Goal: Information Seeking & Learning: Learn about a topic

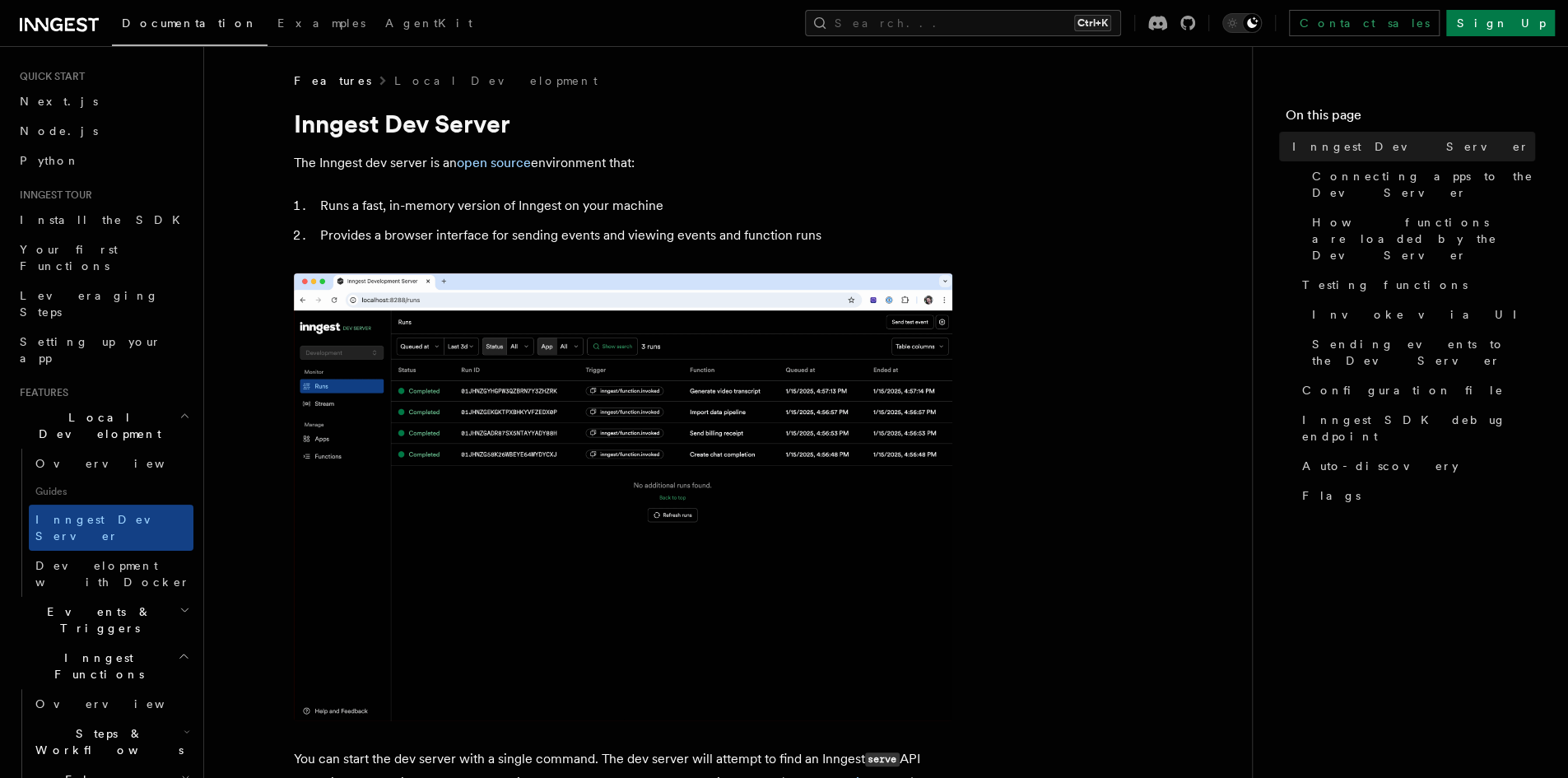
scroll to position [82, 0]
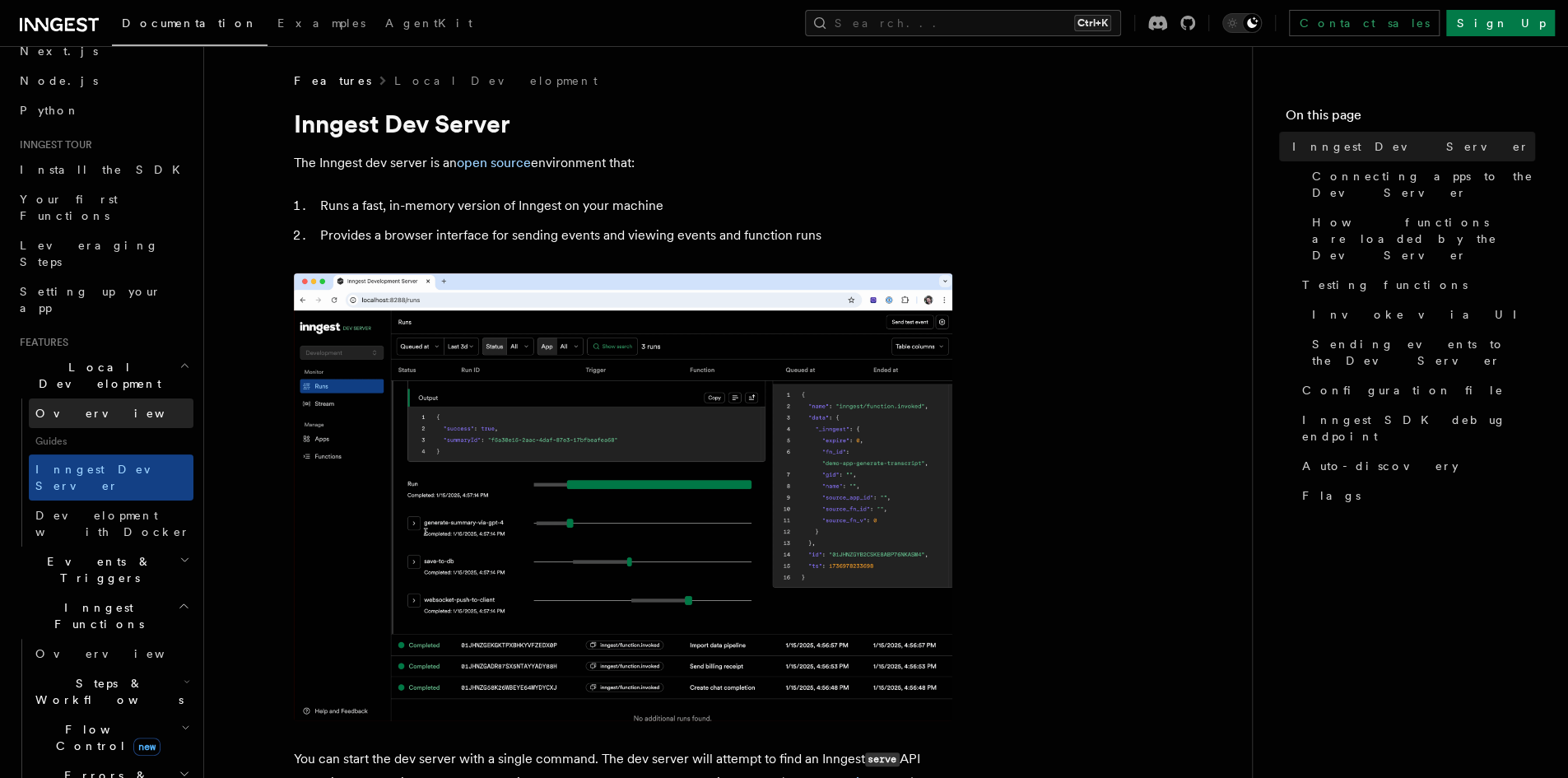
click at [87, 399] on link "Overview" at bounding box center [111, 414] width 165 height 30
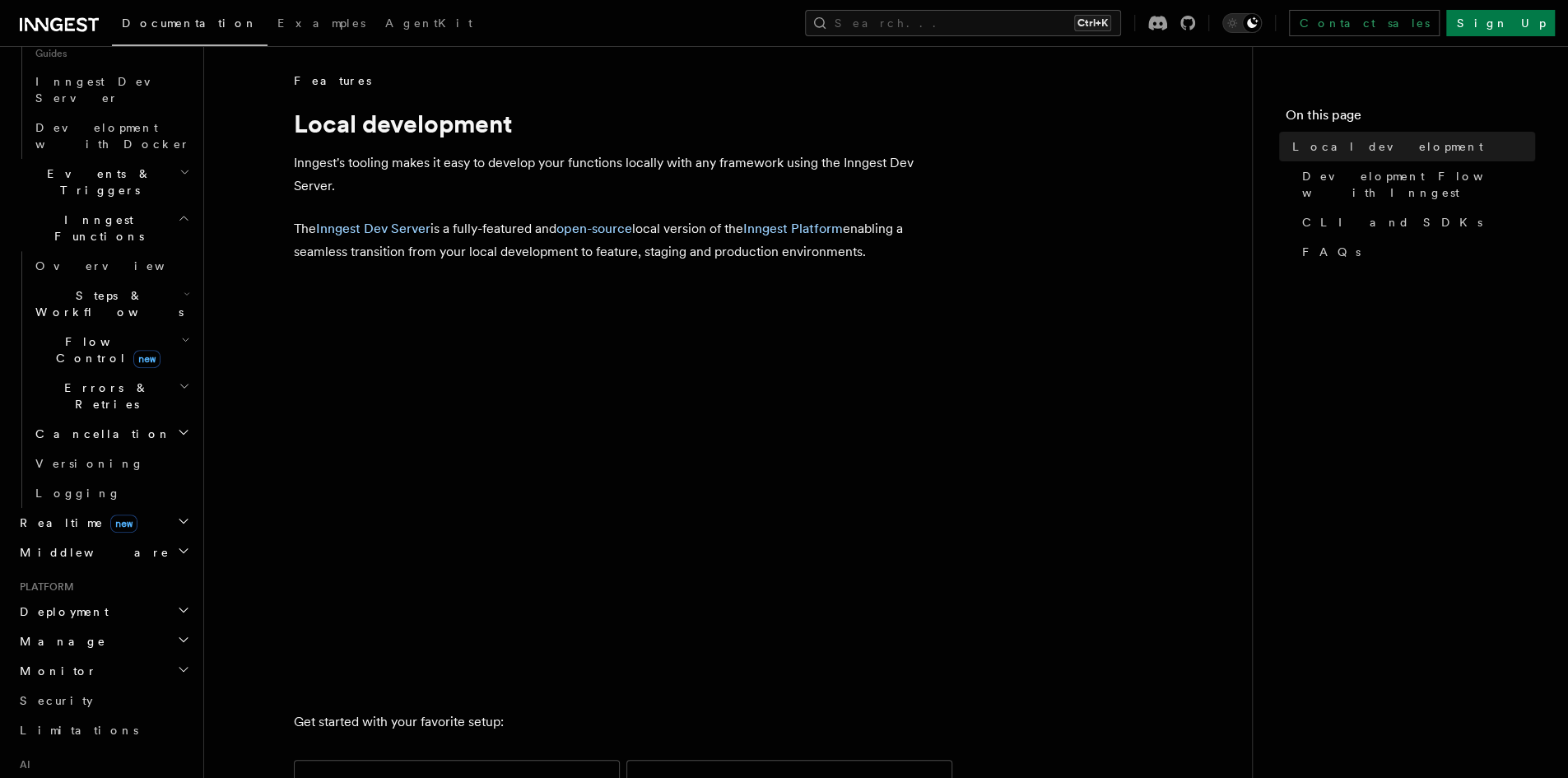
scroll to position [494, 0]
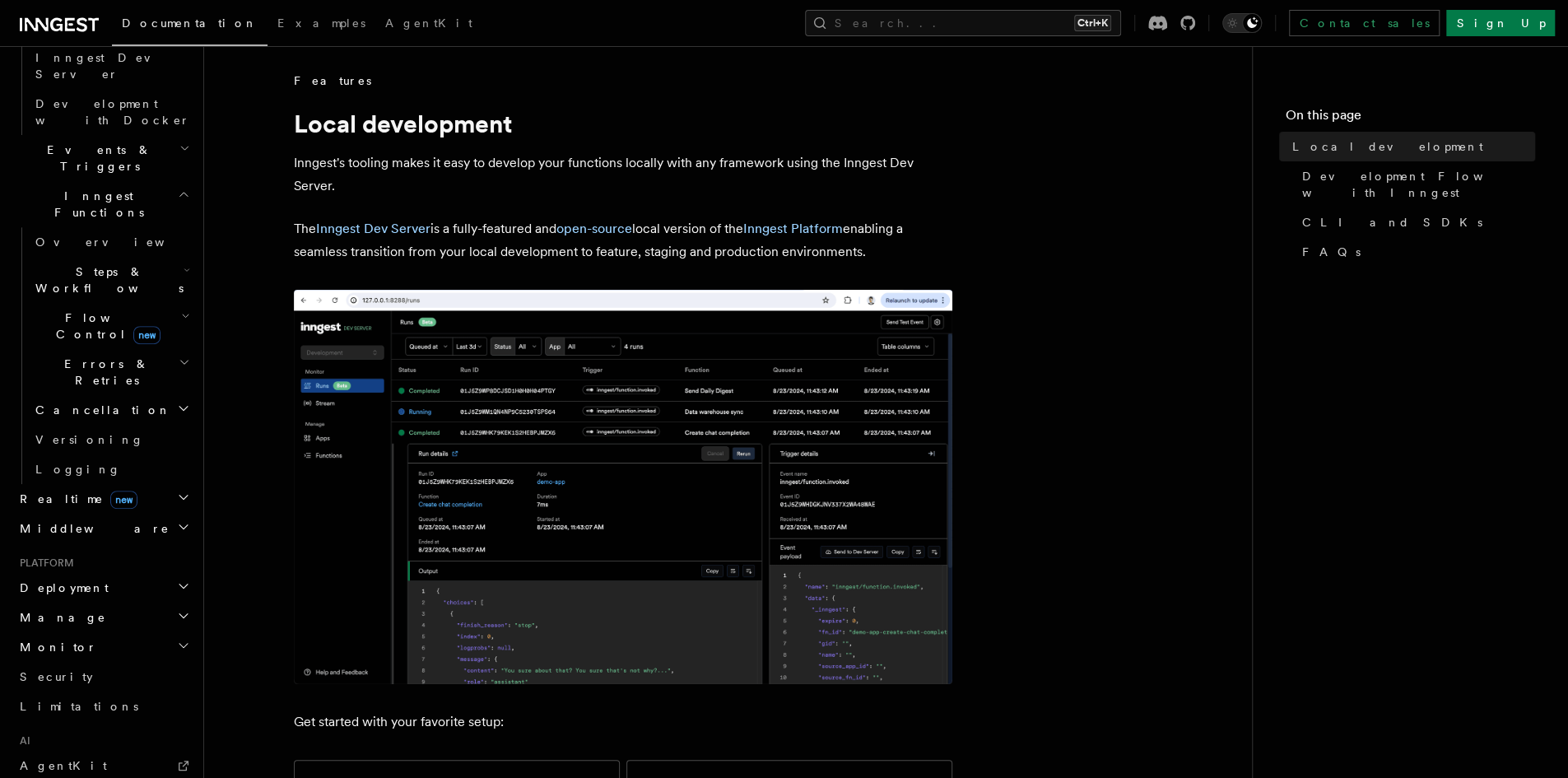
click at [153, 573] on h2 "Deployment" at bounding box center [102, 588] width 180 height 30
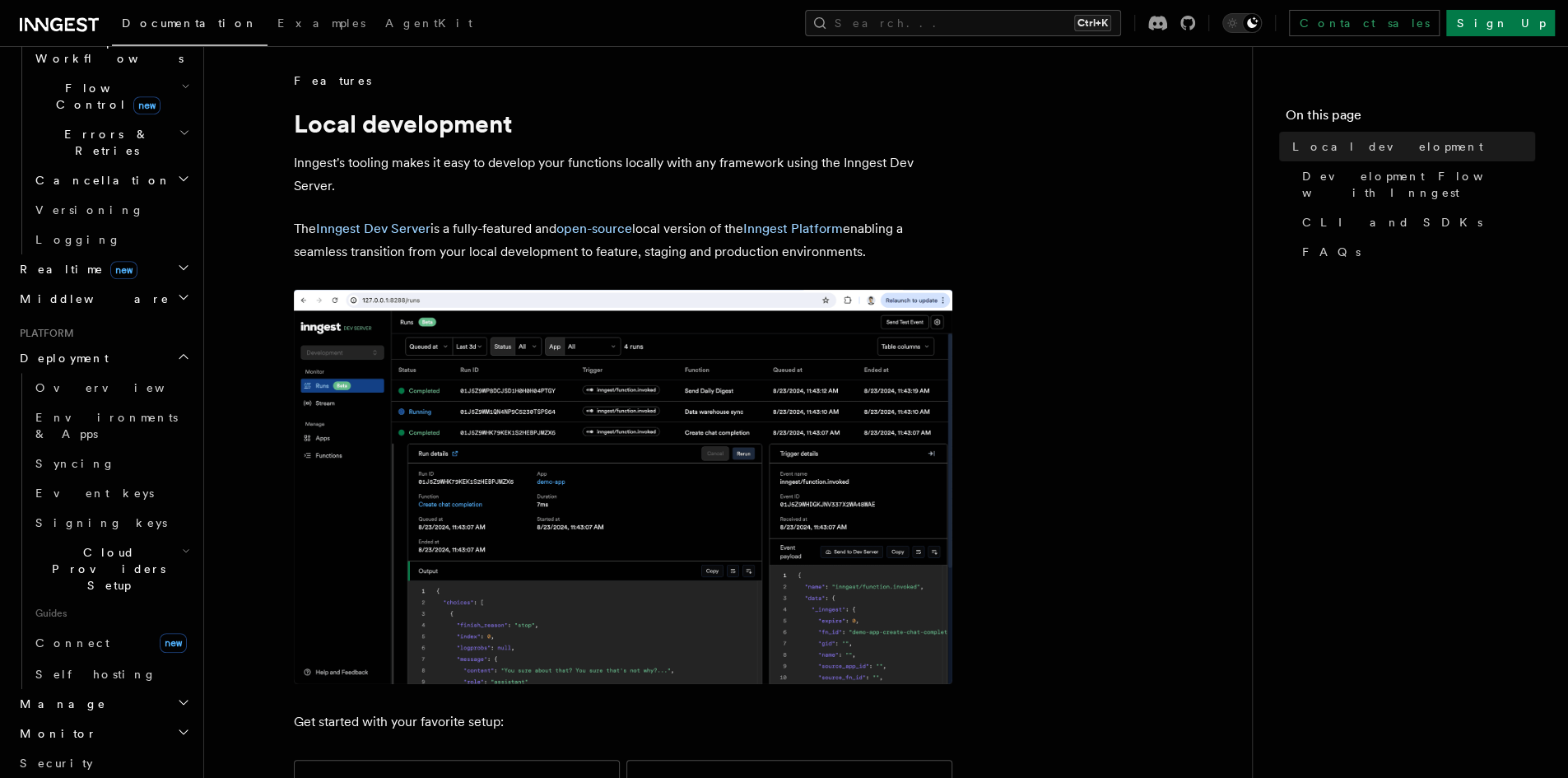
scroll to position [741, 0]
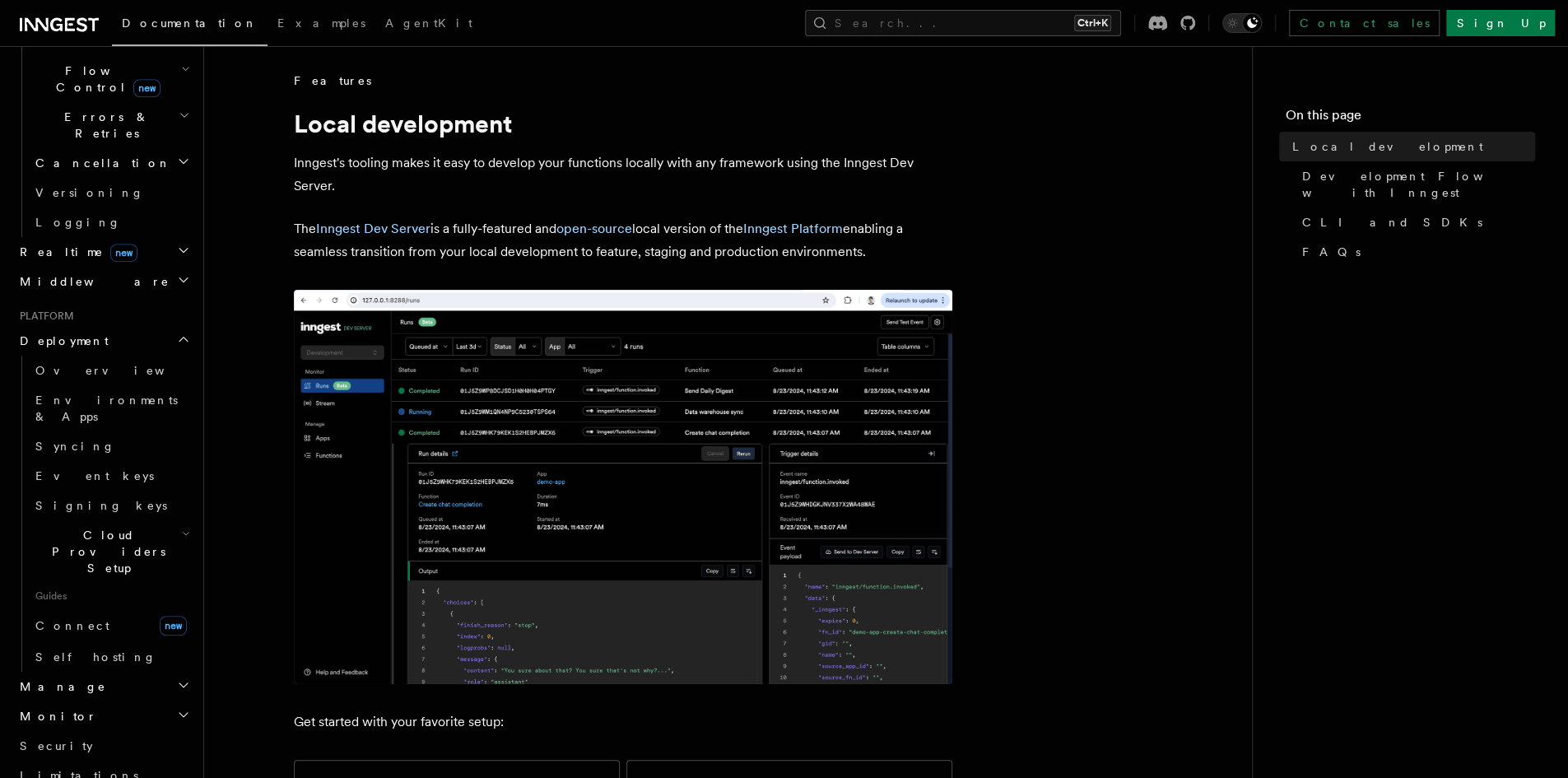
click at [182, 526] on icon "button" at bounding box center [185, 533] width 8 height 13
click at [87, 356] on link "Overview" at bounding box center [111, 371] width 165 height 30
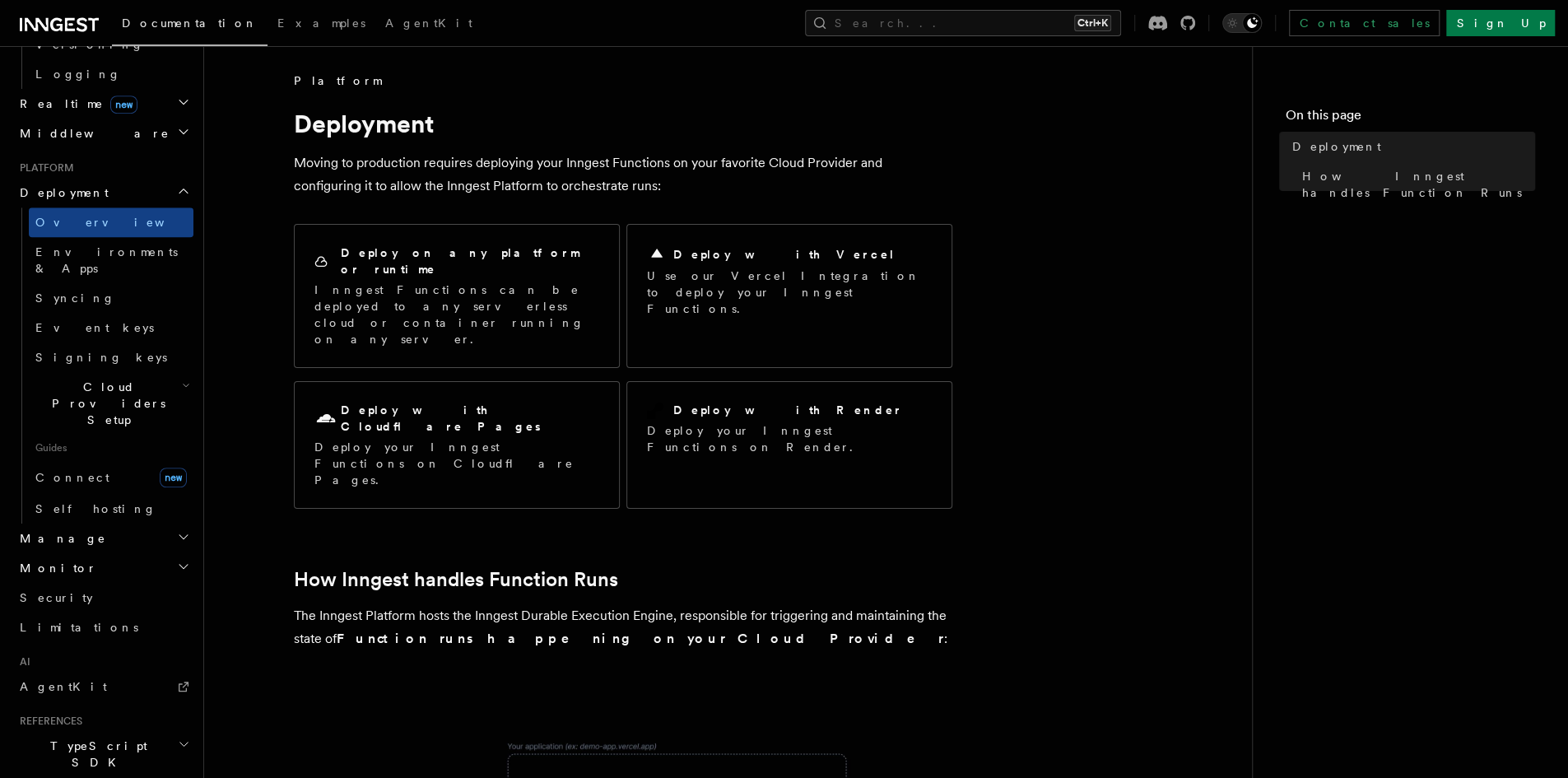
click at [177, 530] on icon "button" at bounding box center [184, 537] width 13 height 13
click at [110, 494] on link "Self hosting" at bounding box center [111, 509] width 165 height 30
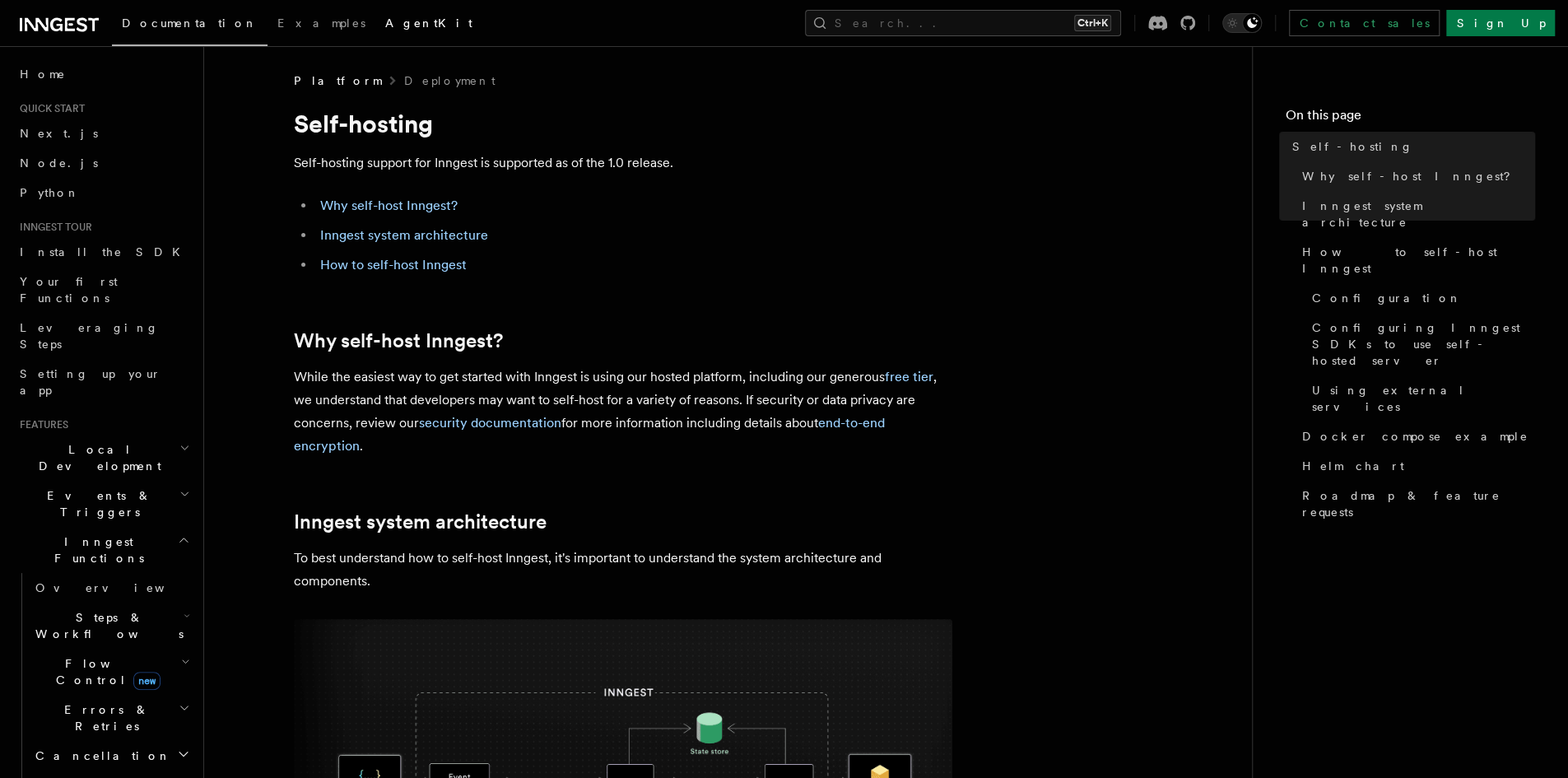
click at [385, 20] on span "AgentKit" at bounding box center [429, 23] width 88 height 13
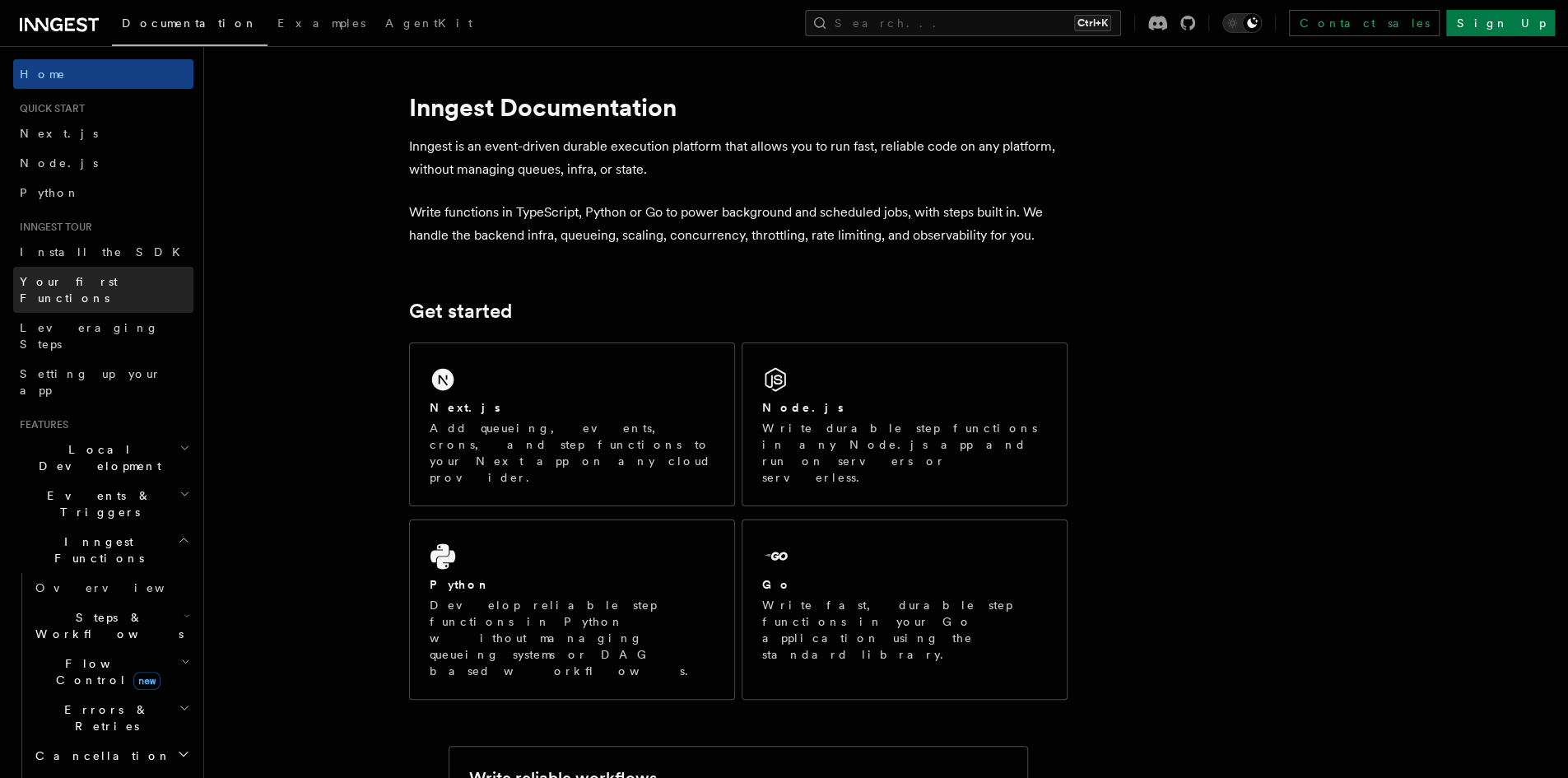
click at [96, 280] on span "Your first Functions" at bounding box center [68, 290] width 98 height 30
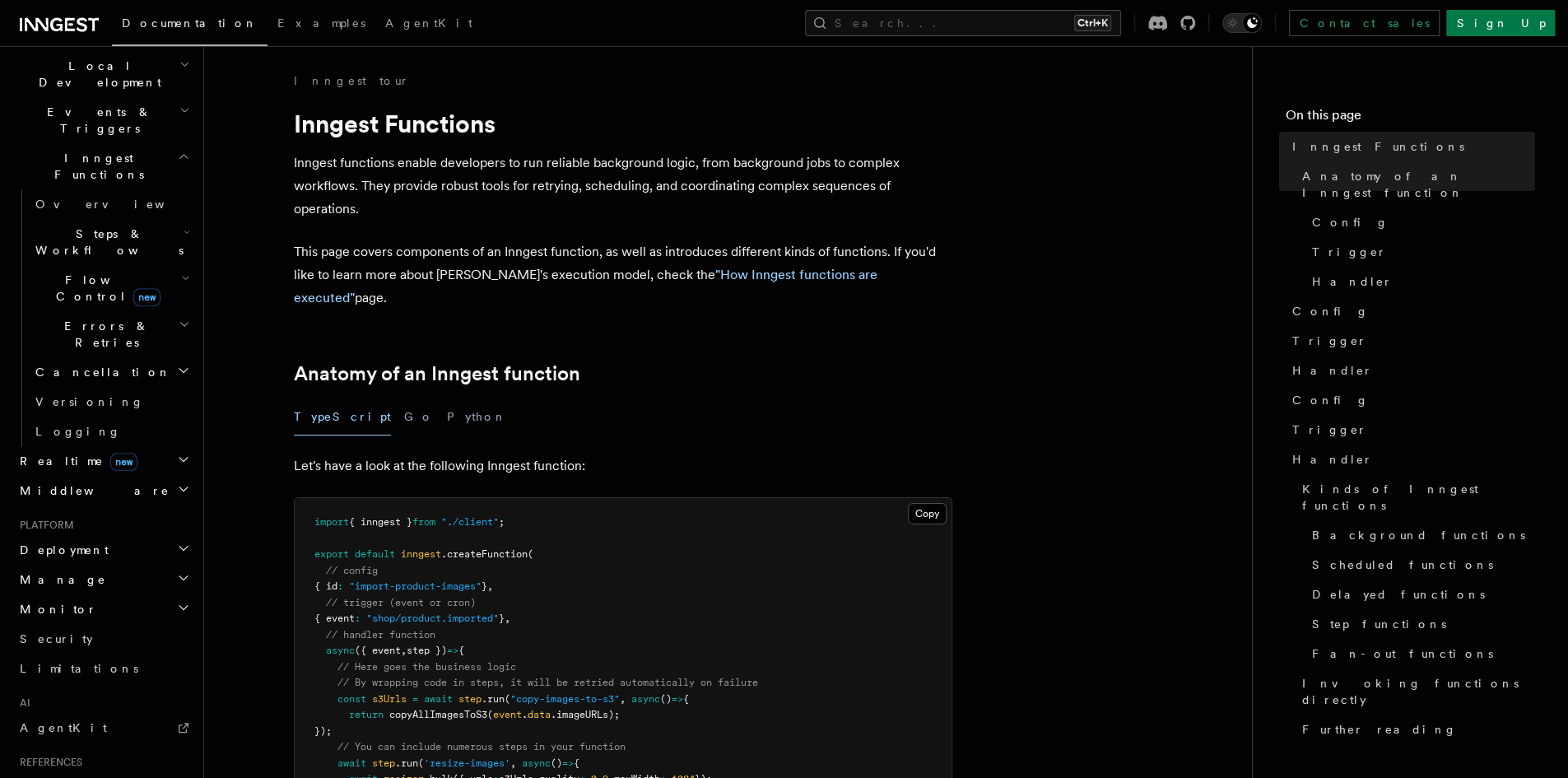
scroll to position [412, 0]
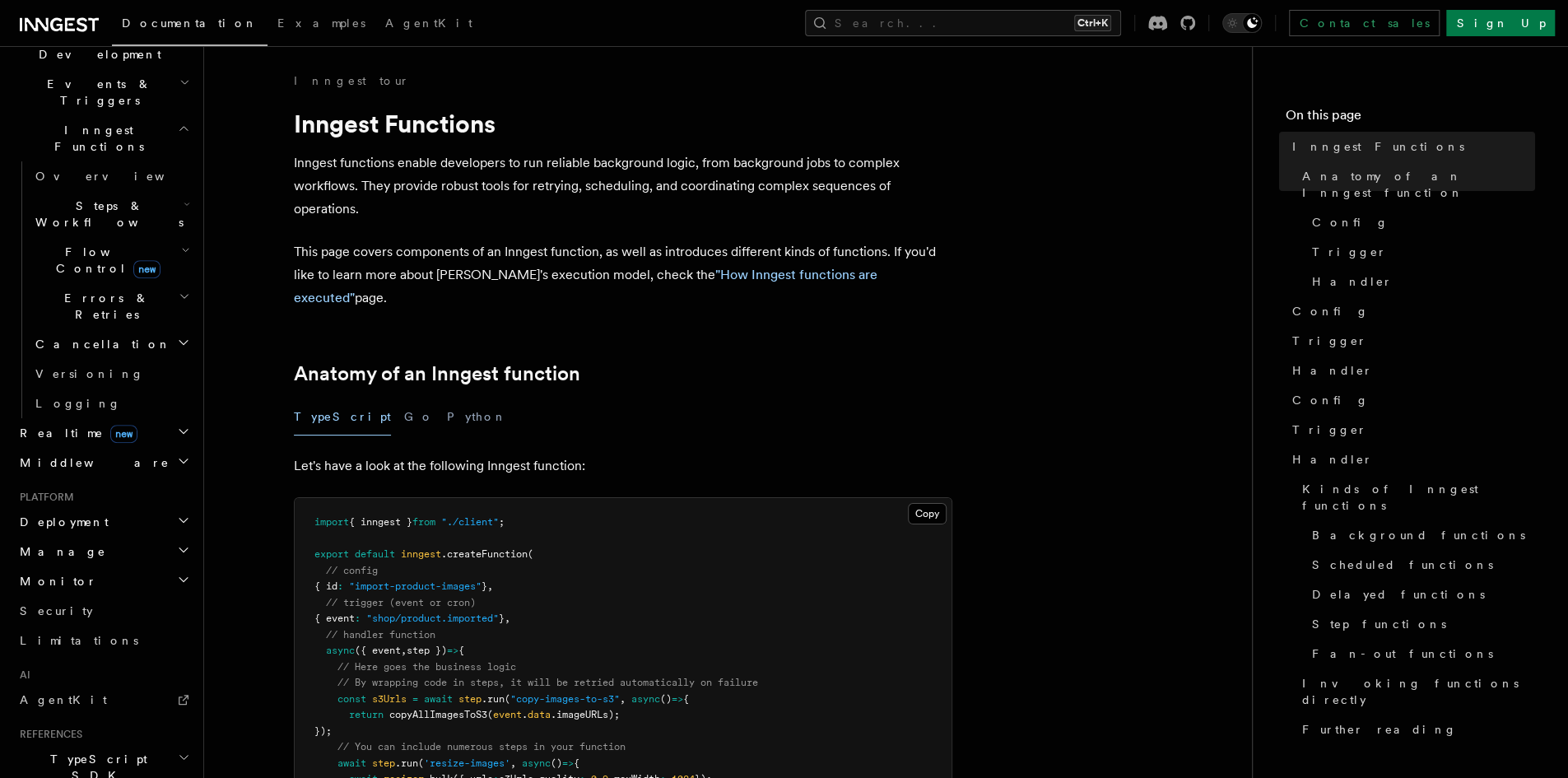
click at [124, 418] on h2 "Realtime new" at bounding box center [102, 433] width 180 height 30
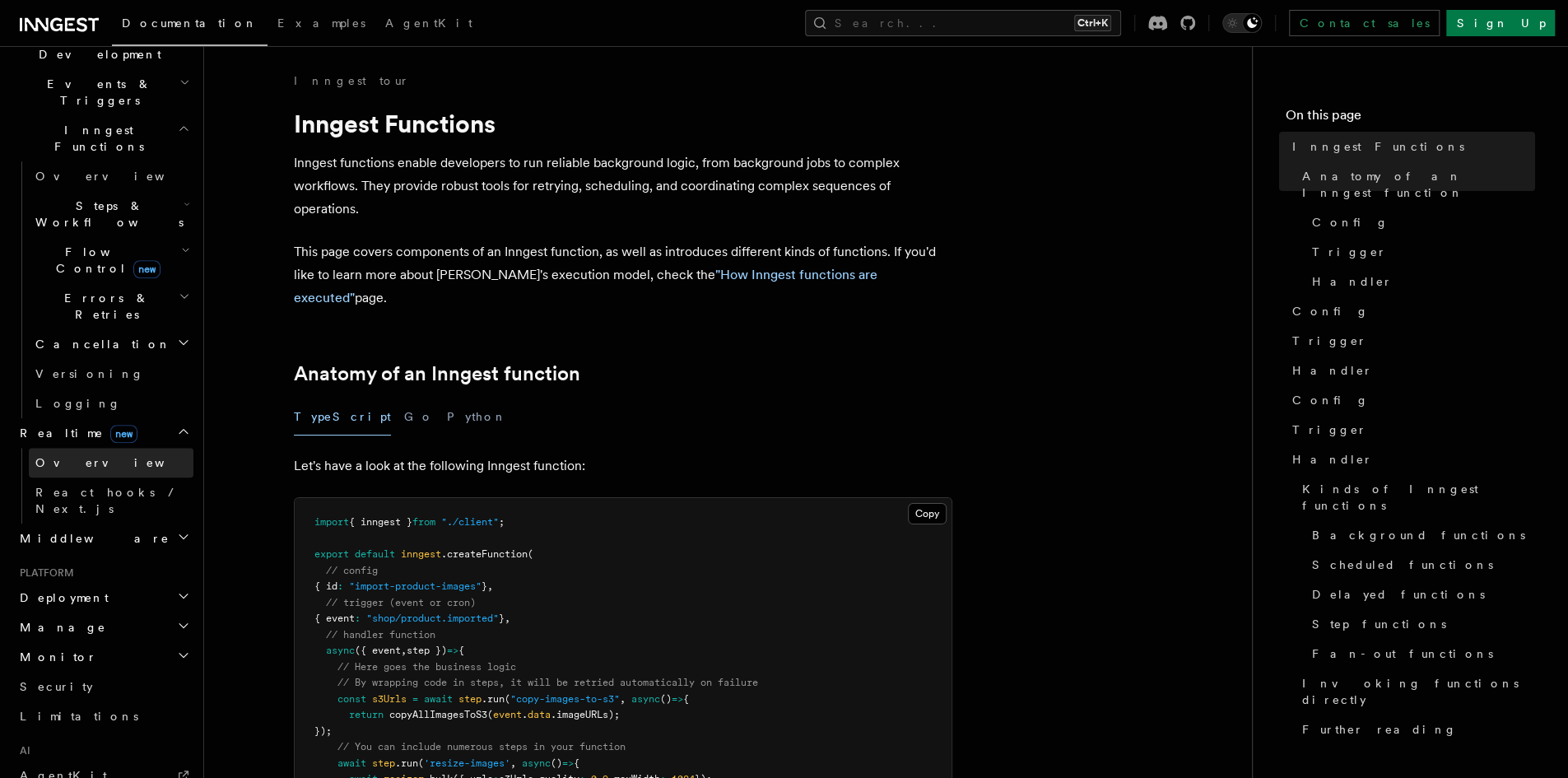
click at [75, 448] on link "Overview" at bounding box center [111, 463] width 165 height 30
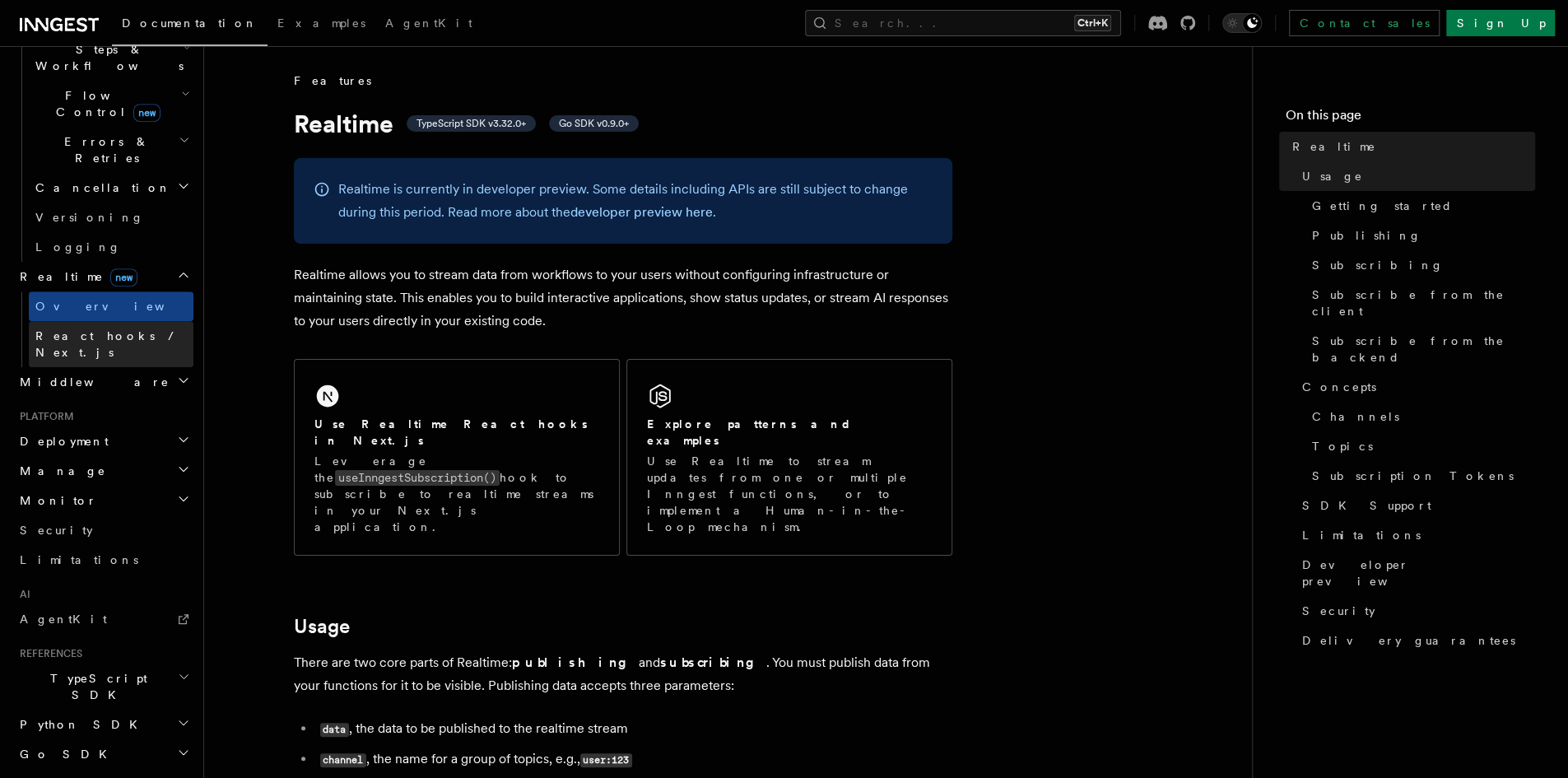
scroll to position [597, 0]
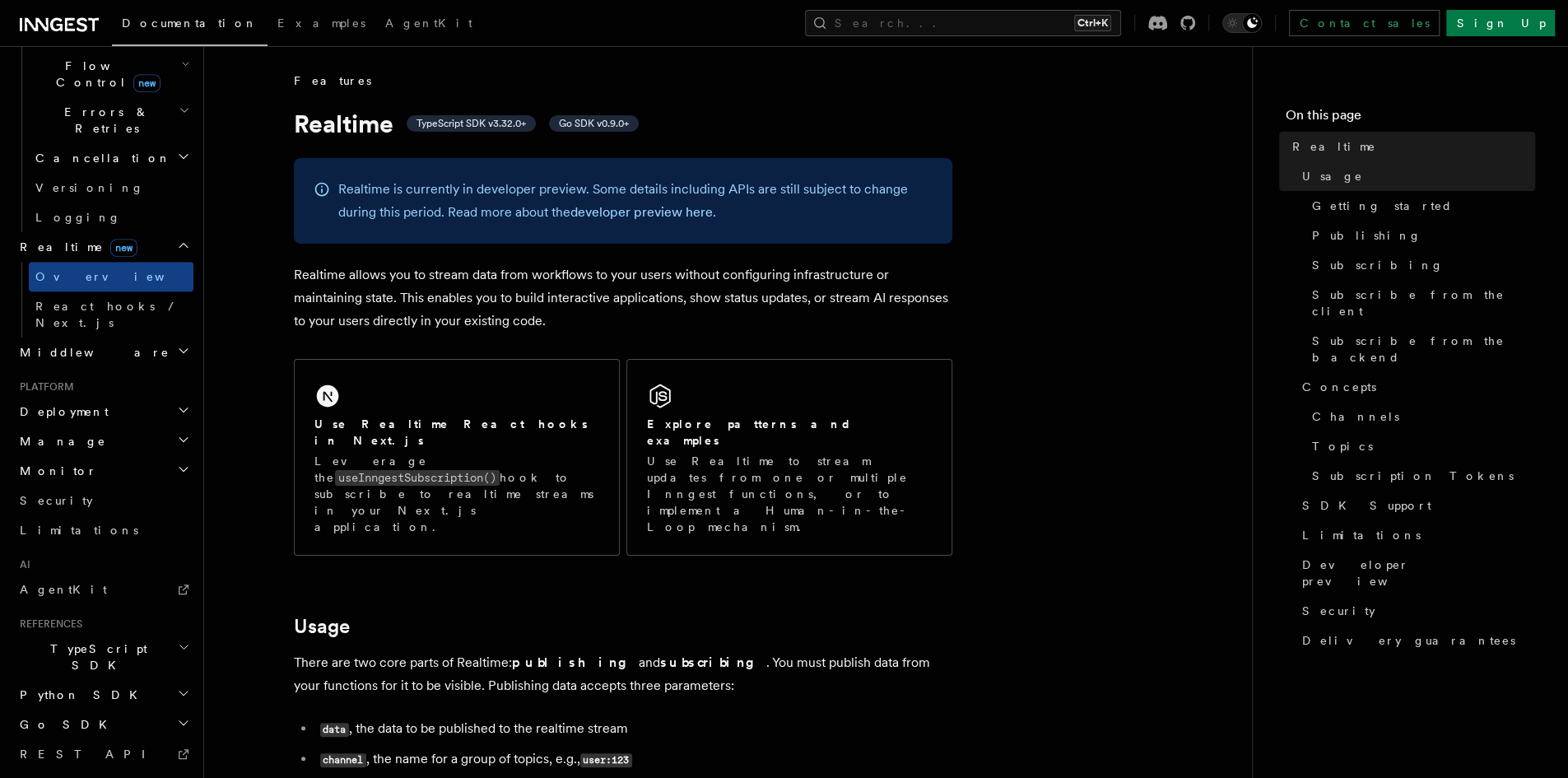
click at [177, 463] on icon "button" at bounding box center [184, 470] width 13 height 13
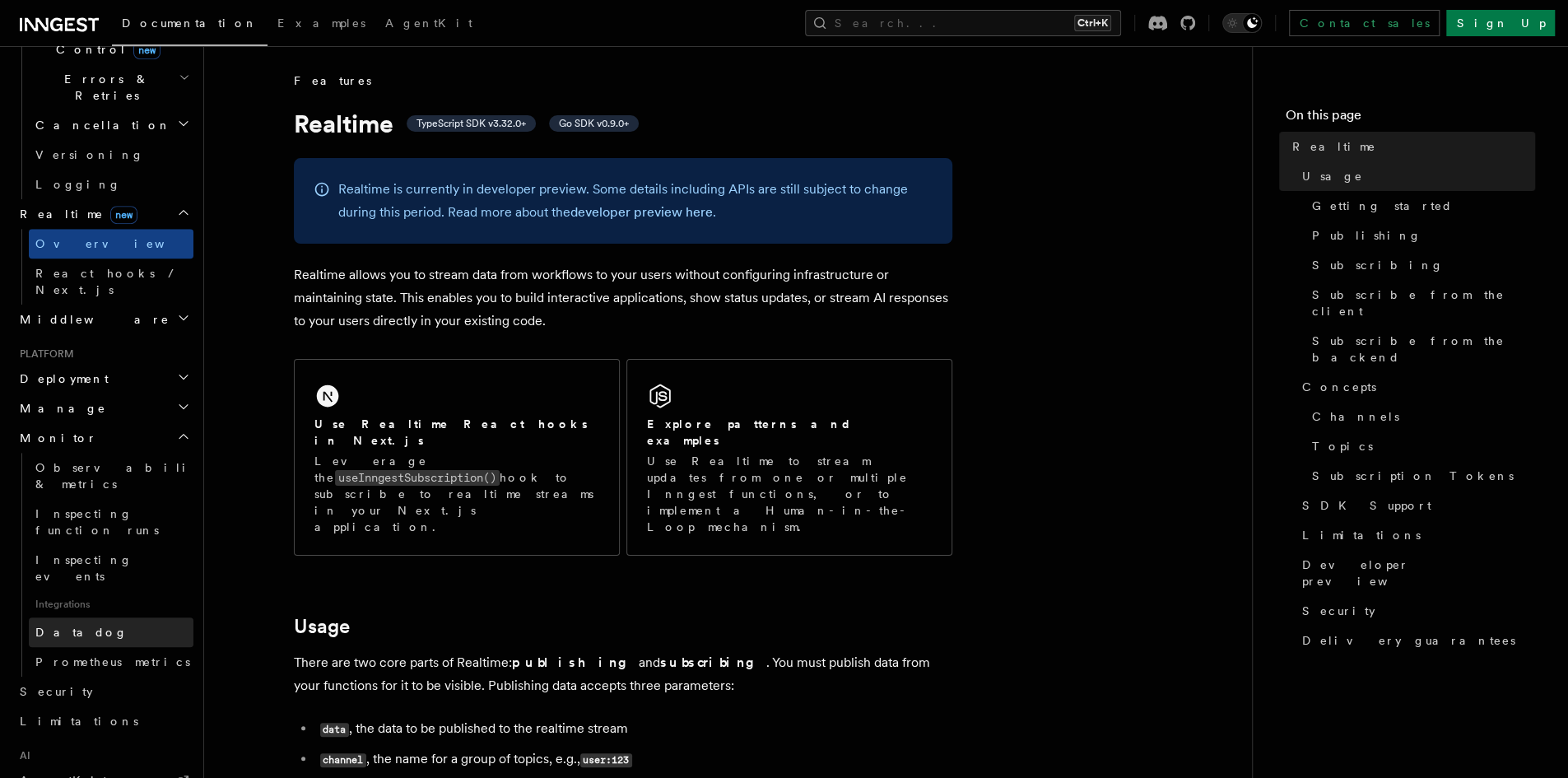
scroll to position [762, 0]
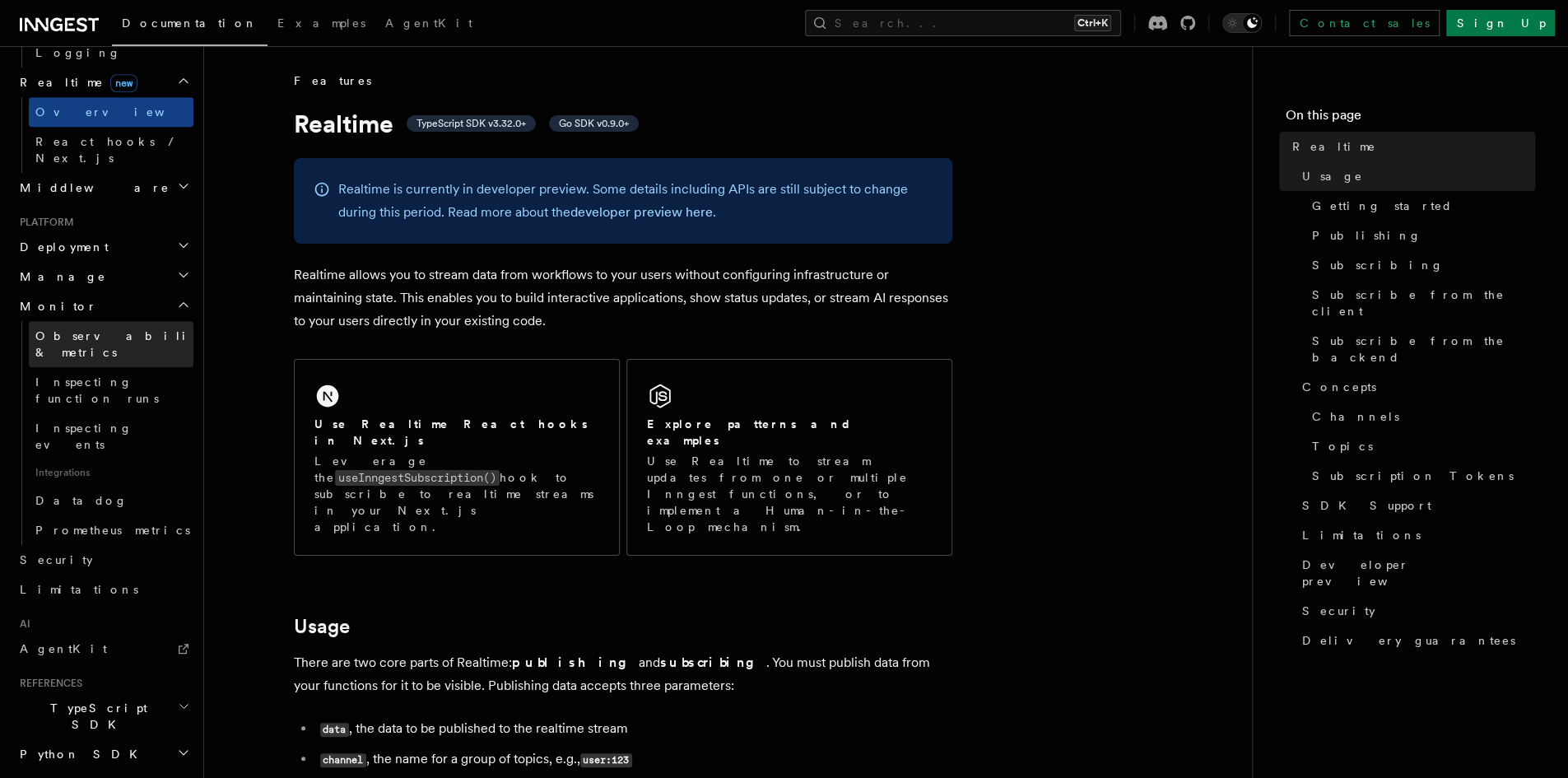
click at [102, 329] on span "Observability & metrics" at bounding box center [120, 344] width 170 height 30
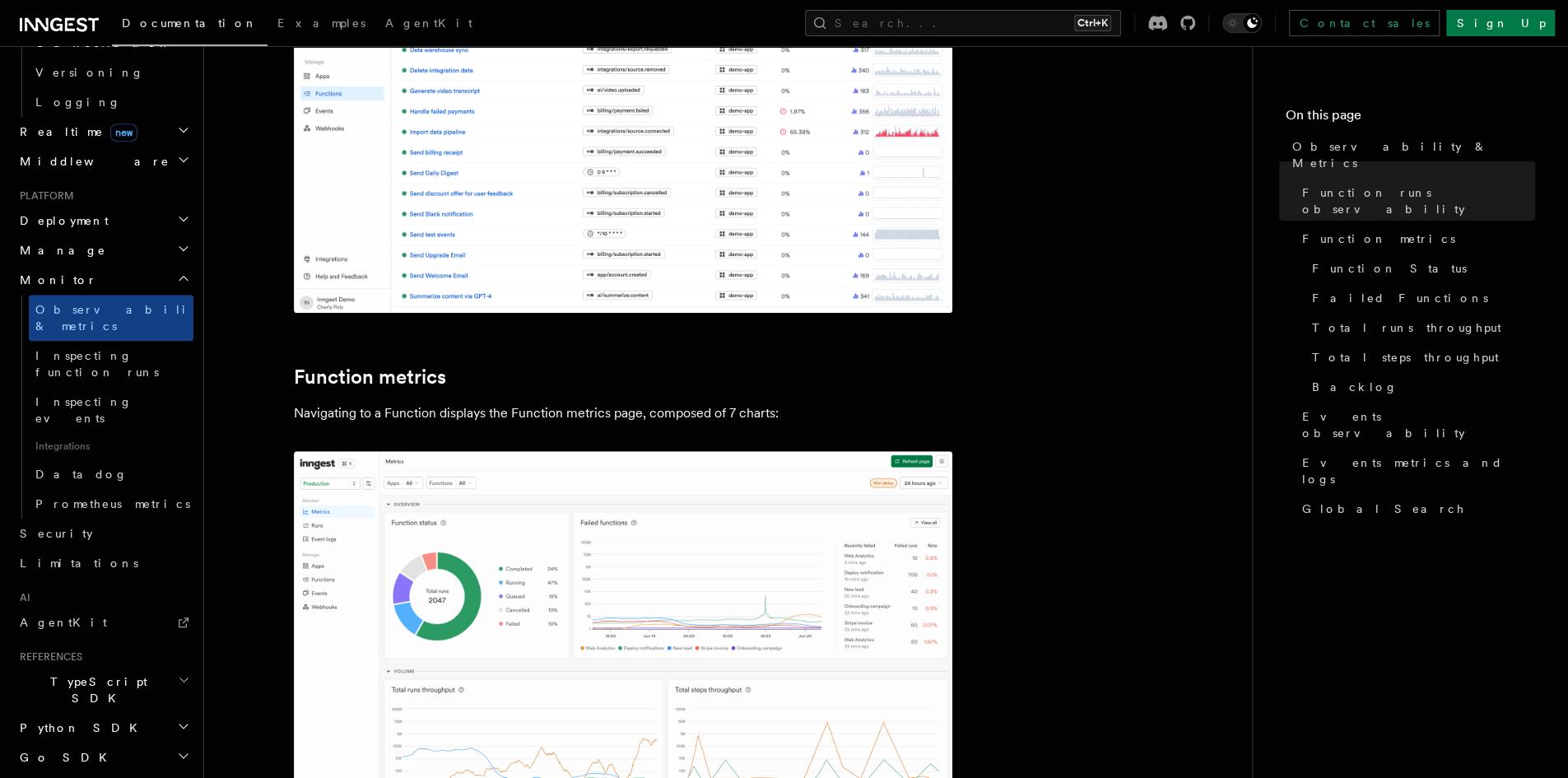
scroll to position [659, 0]
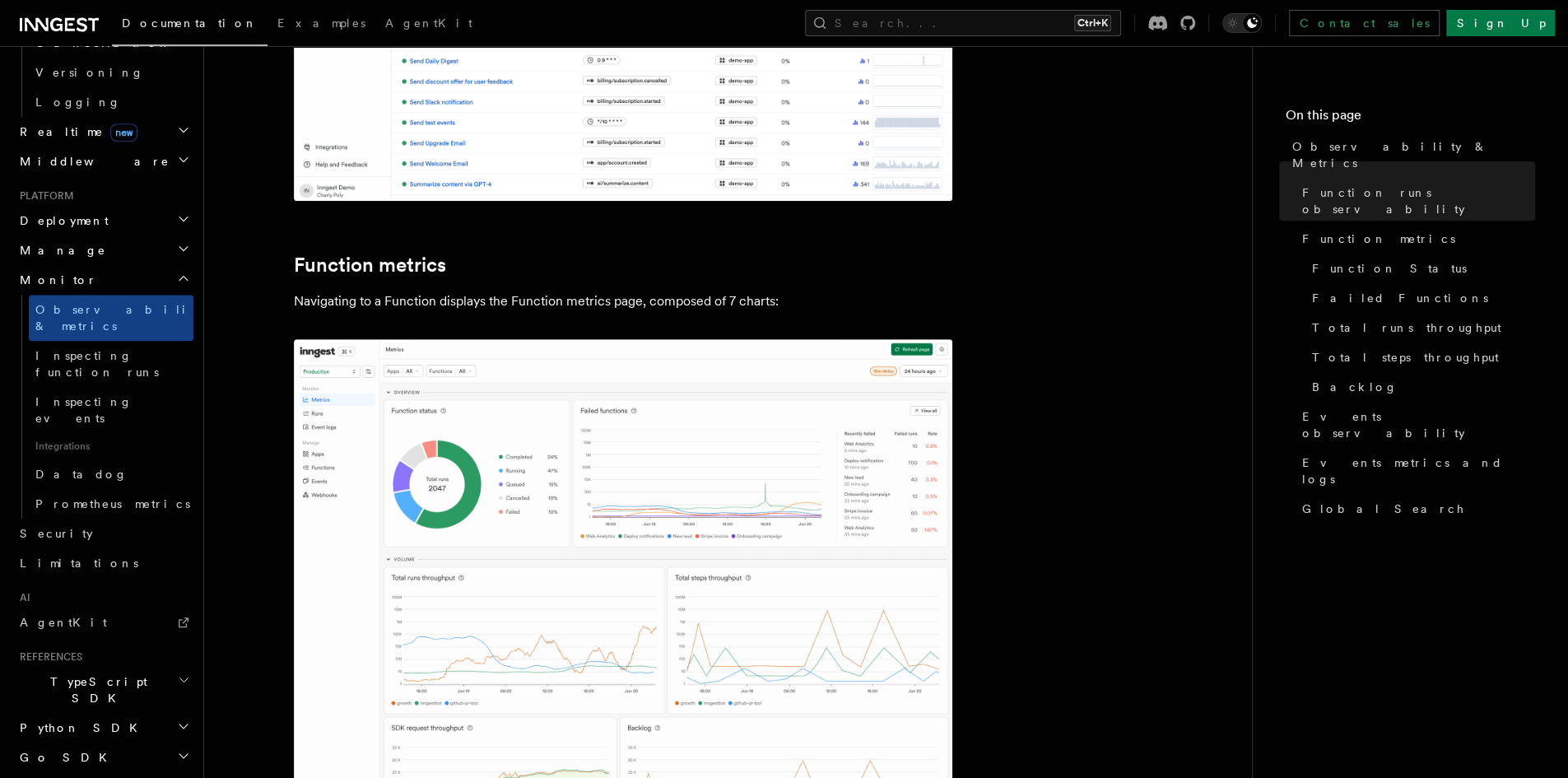
click at [102, 667] on h2 "TypeScript SDK" at bounding box center [102, 689] width 180 height 46
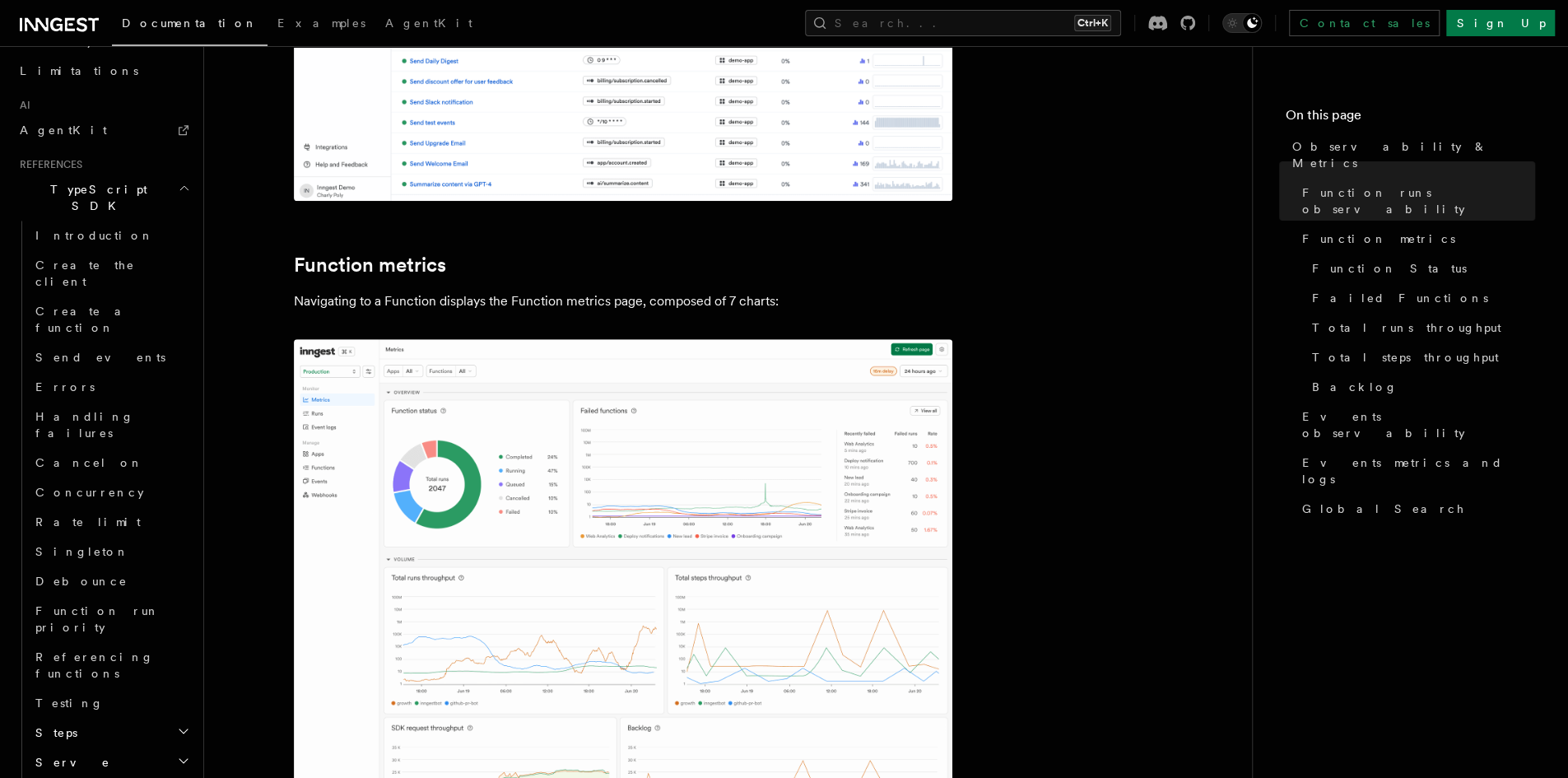
scroll to position [1247, 0]
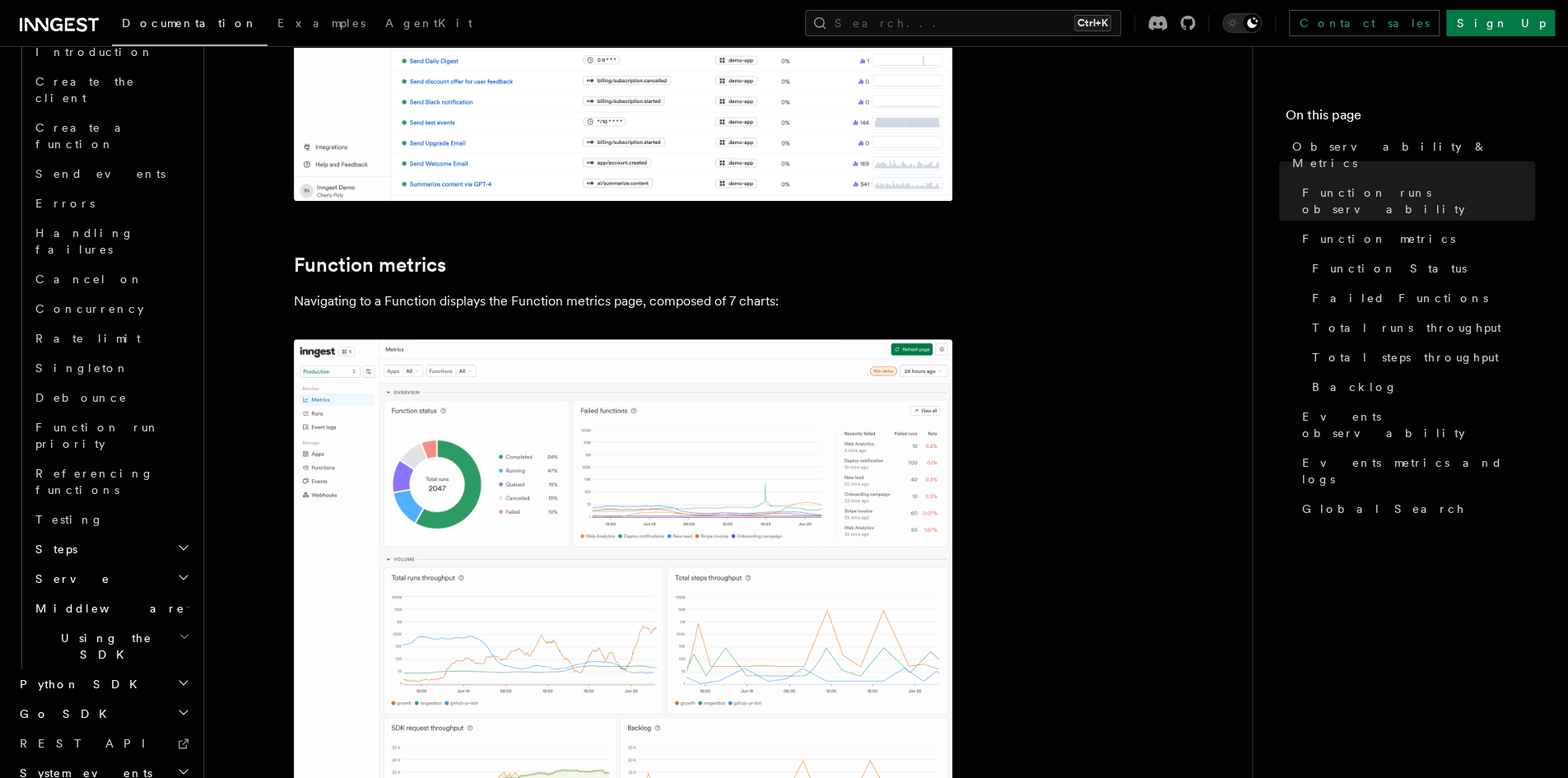
scroll to position [1395, 0]
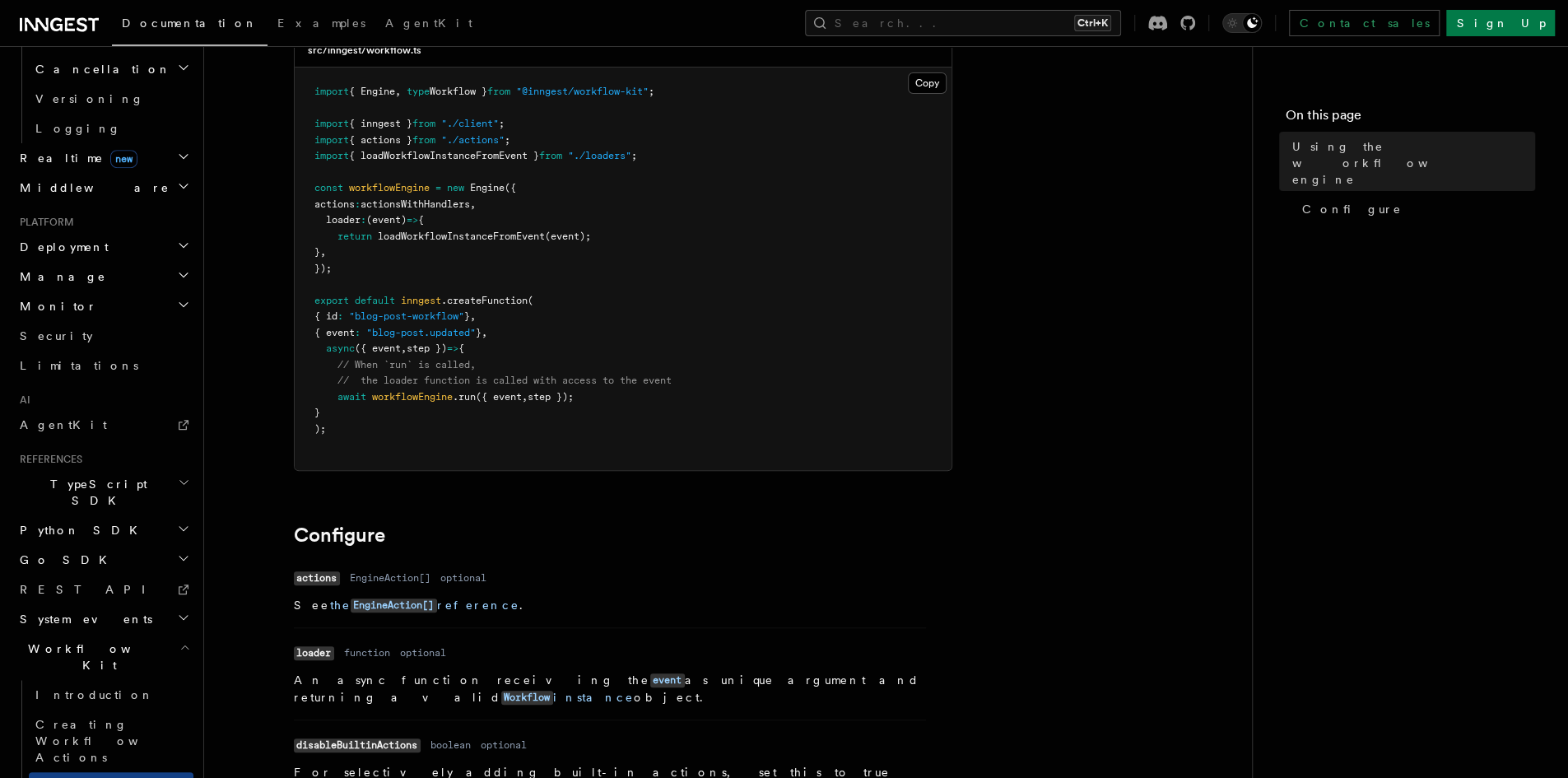
scroll to position [165, 0]
